Goal: Information Seeking & Learning: Learn about a topic

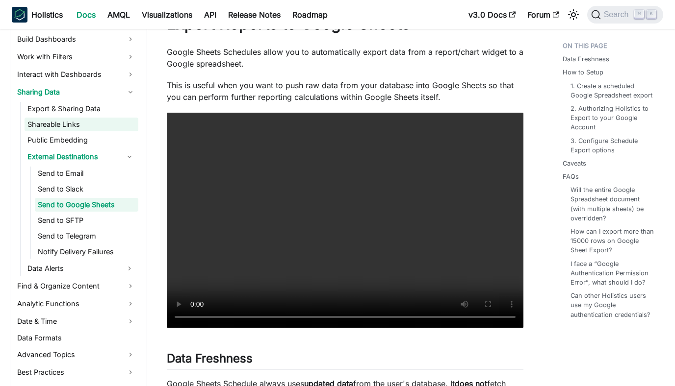
scroll to position [323, 0]
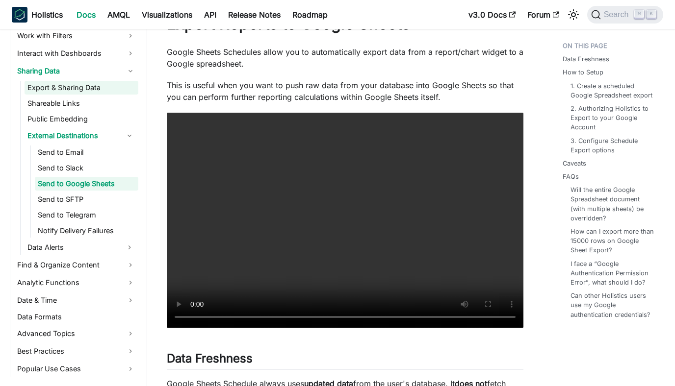
click at [103, 88] on link "Export & Sharing Data" at bounding box center [82, 88] width 114 height 14
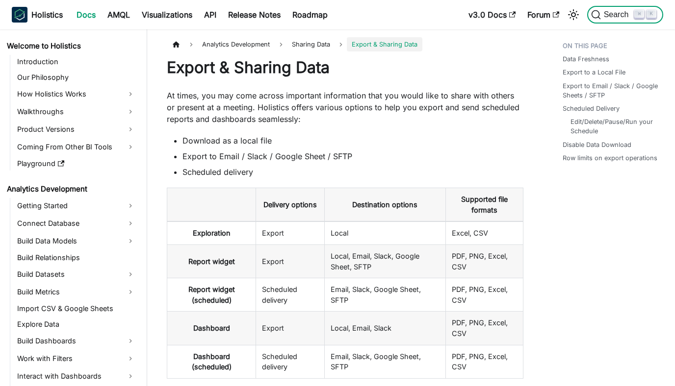
click at [600, 18] on icon "Search (Command+K)" at bounding box center [596, 15] width 10 height 10
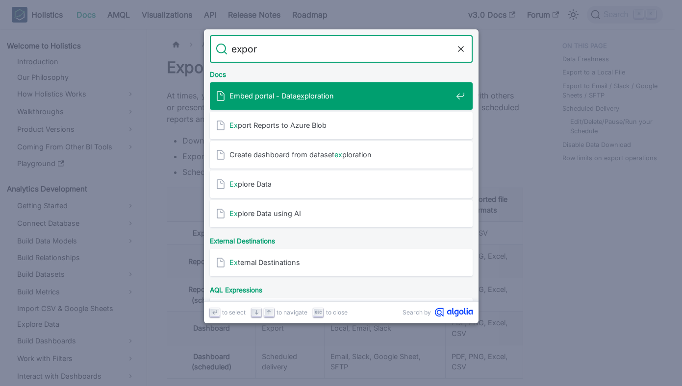
type input "export"
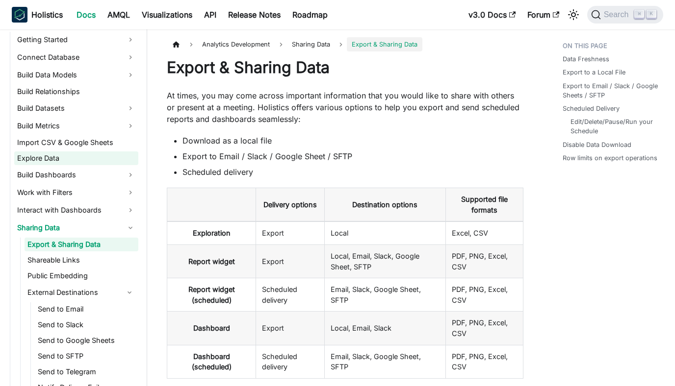
scroll to position [187, 0]
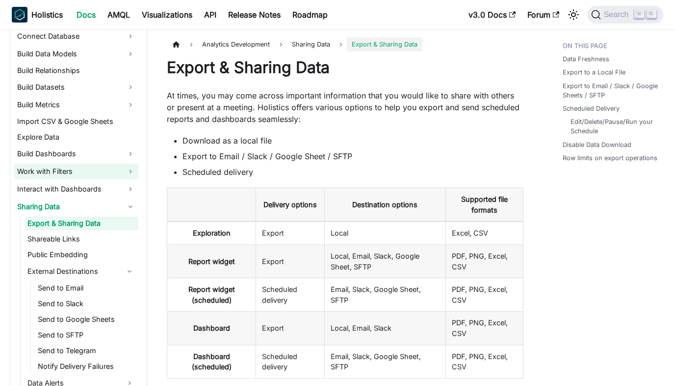
click at [122, 168] on link "Work with Filters" at bounding box center [76, 172] width 124 height 16
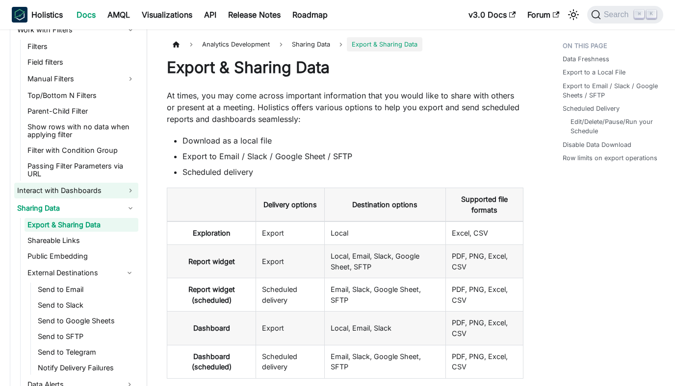
scroll to position [334, 0]
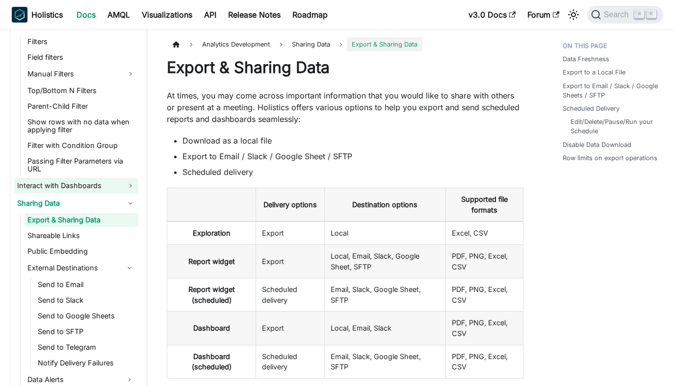
click at [118, 181] on link "Interact with Dashboards" at bounding box center [76, 186] width 124 height 16
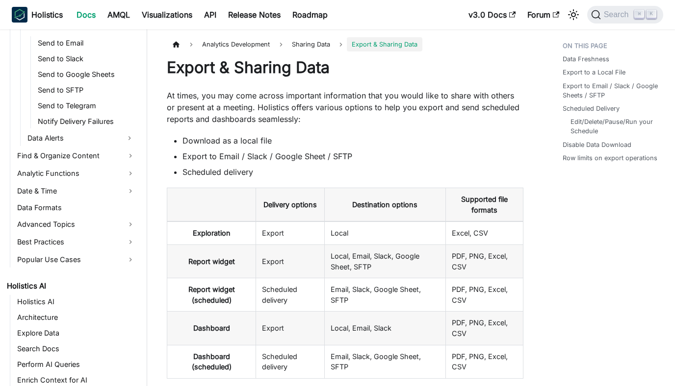
scroll to position [722, 0]
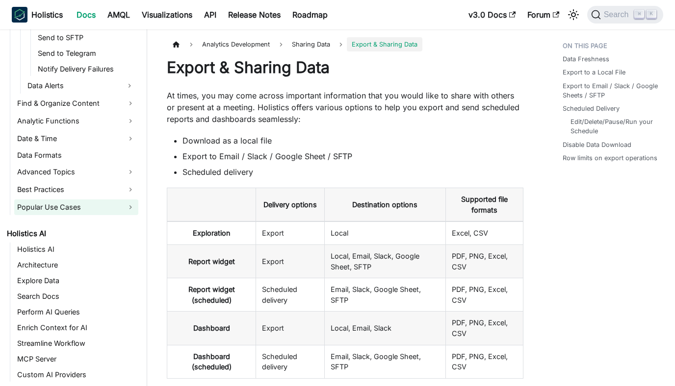
click at [109, 201] on link "Popular Use Cases" at bounding box center [76, 208] width 124 height 16
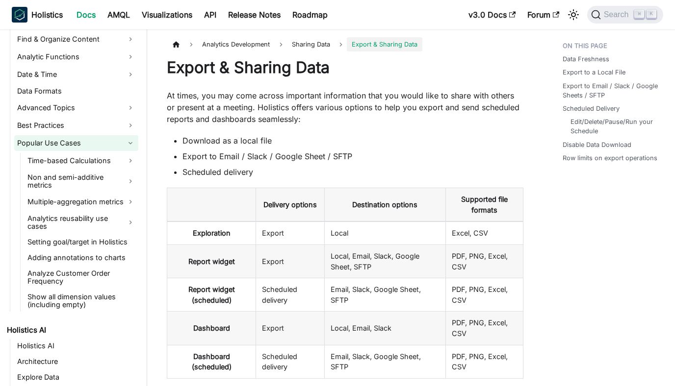
scroll to position [794, 0]
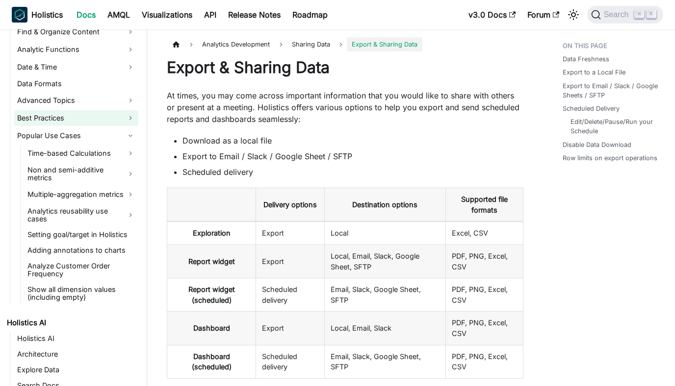
click at [101, 123] on link "Best Practices" at bounding box center [76, 118] width 124 height 16
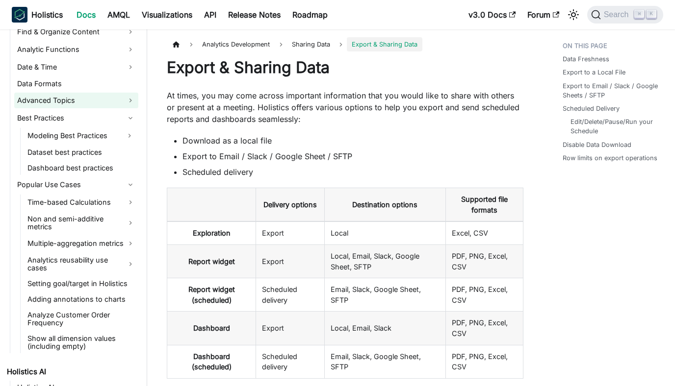
click at [95, 102] on link "Advanced Topics" at bounding box center [76, 101] width 124 height 16
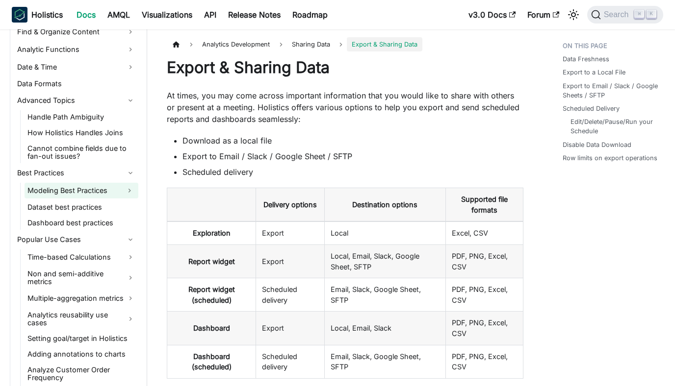
click at [103, 194] on link "Modeling Best Practices" at bounding box center [73, 191] width 96 height 16
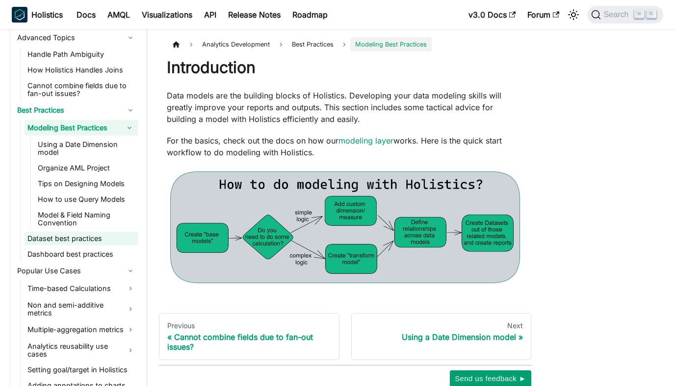
scroll to position [858, 0]
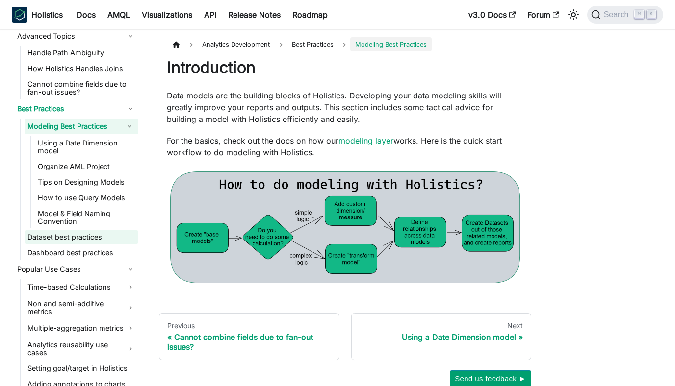
click at [103, 240] on link "Dataset best practices" at bounding box center [82, 237] width 114 height 14
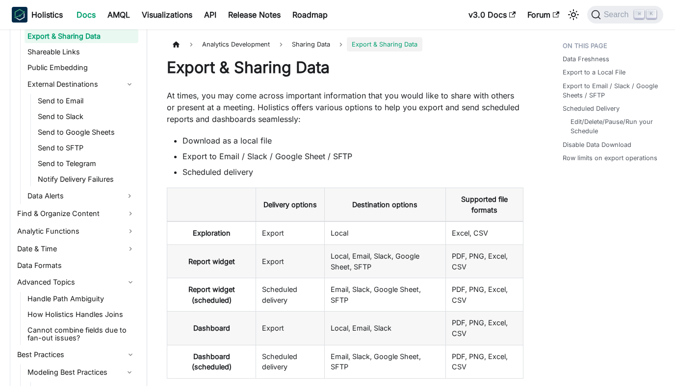
scroll to position [44, 0]
